Goal: Task Accomplishment & Management: Use online tool/utility

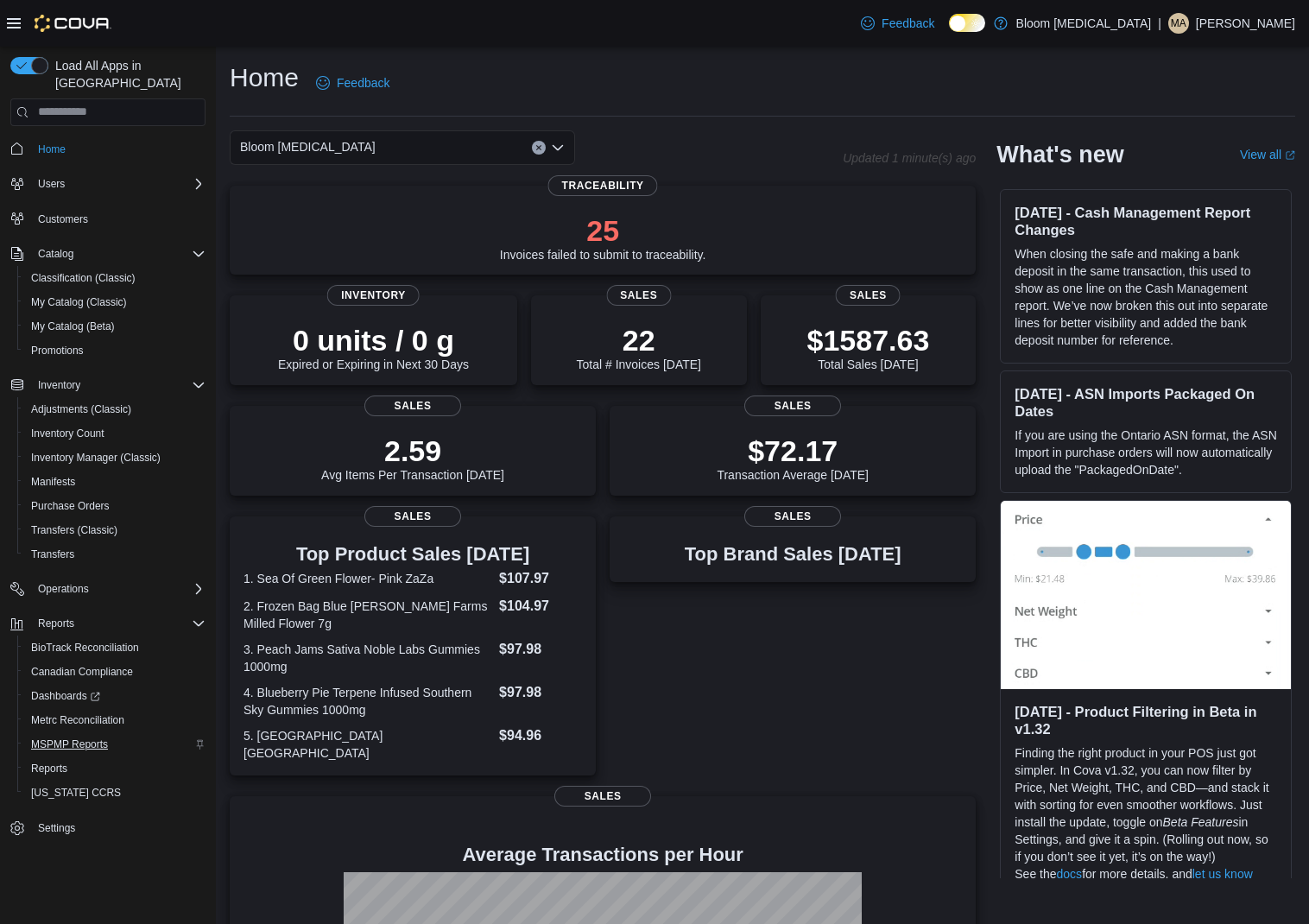
click at [92, 737] on span "MSPMP Reports" at bounding box center [69, 744] width 77 height 13
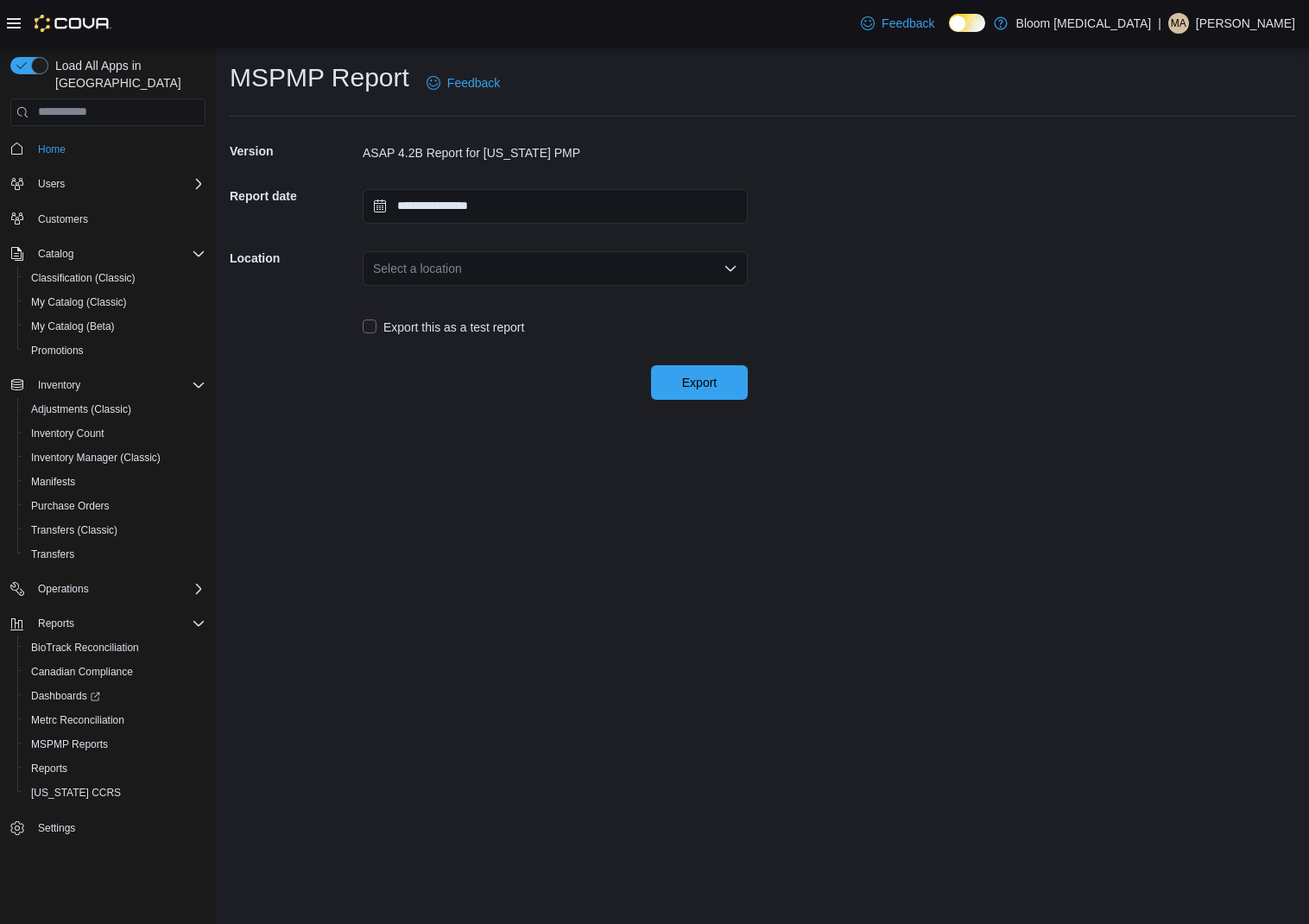
click at [560, 268] on div "Select a location" at bounding box center [555, 268] width 385 height 34
click at [559, 310] on button "[STREET_ADDRESS][PERSON_NAME]" at bounding box center [555, 323] width 385 height 25
click at [682, 375] on span "Export" at bounding box center [699, 382] width 34 height 17
